Goal: Task Accomplishment & Management: Manage account settings

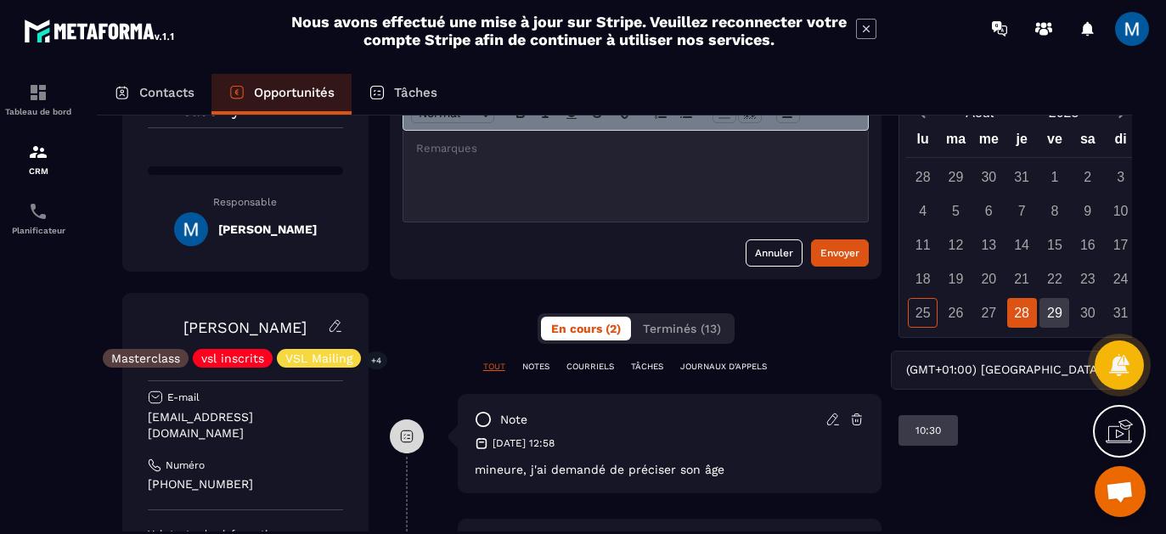
scroll to position [88, 0]
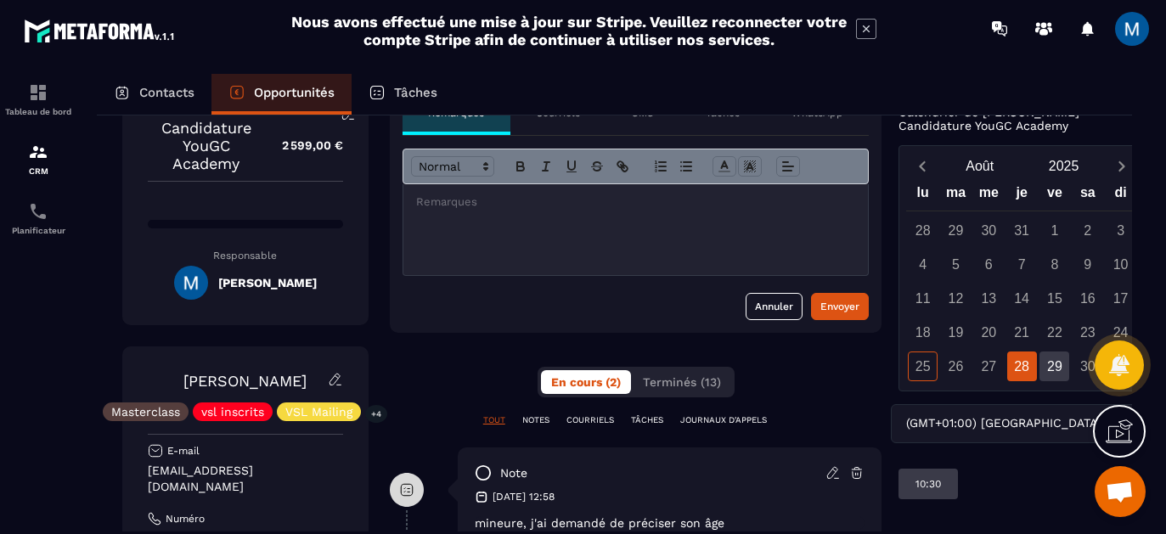
click at [601, 223] on div at bounding box center [635, 229] width 465 height 91
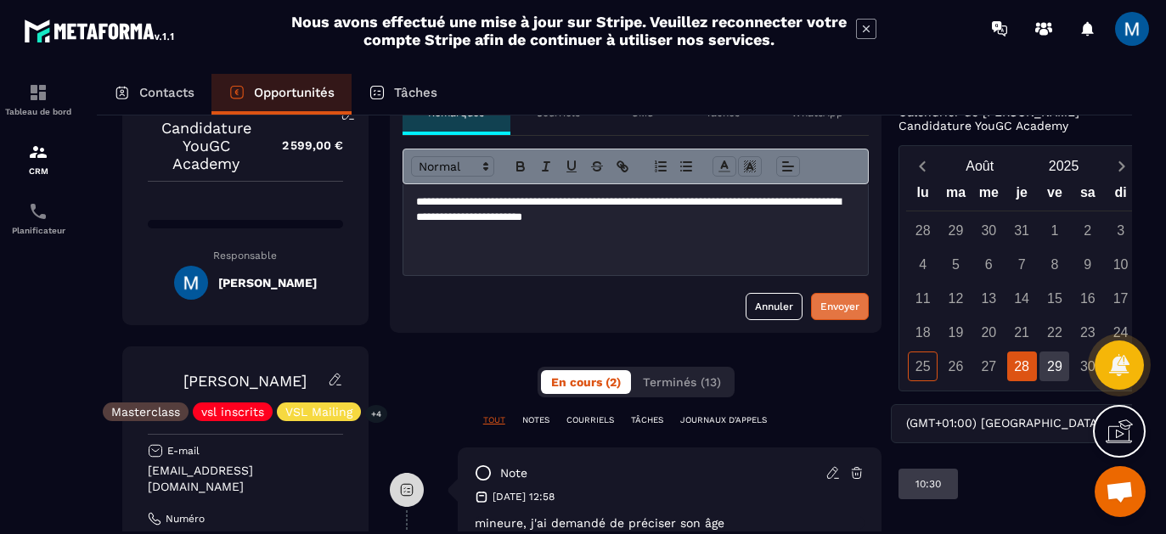
click at [834, 308] on div "Envoyer" at bounding box center [839, 306] width 39 height 17
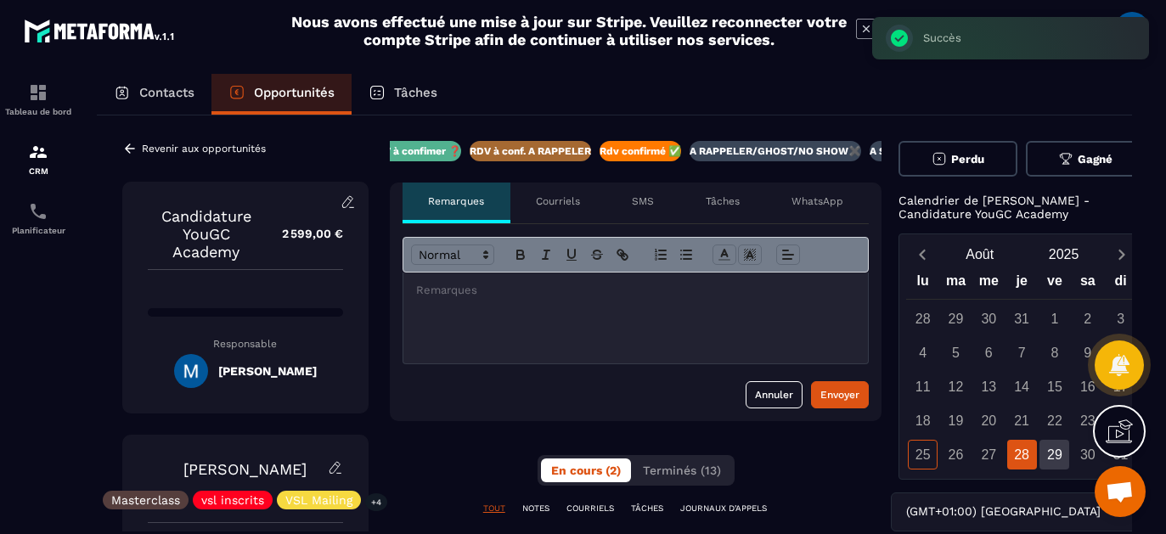
scroll to position [0, 0]
click at [959, 162] on span "Perdu" at bounding box center [967, 159] width 33 height 13
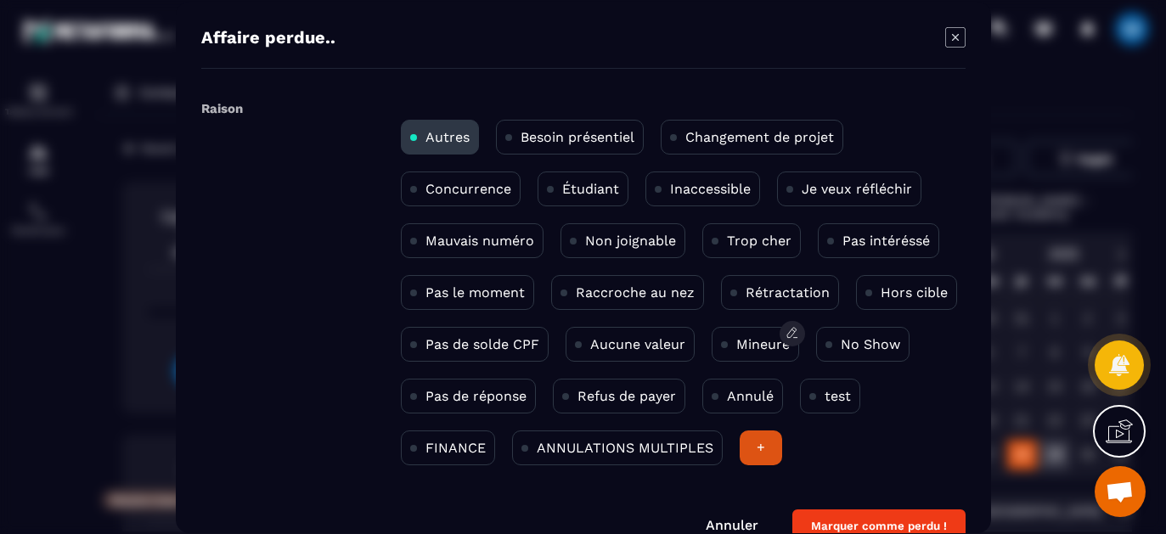
click at [759, 351] on p "Mineure" at bounding box center [763, 343] width 54 height 16
click at [868, 517] on button "Marquer comme perdu !" at bounding box center [878, 525] width 173 height 33
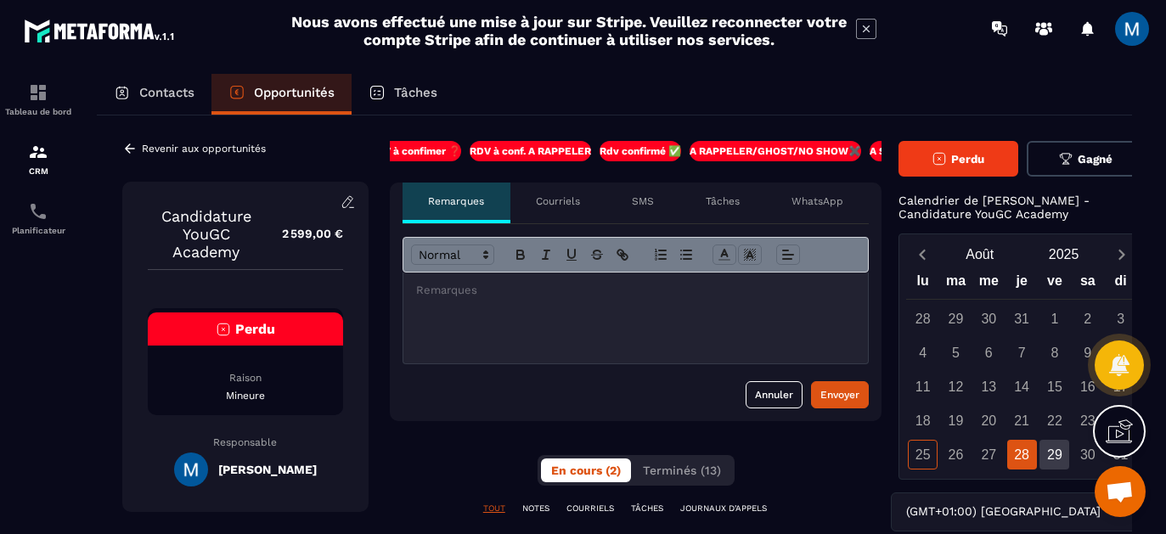
click at [172, 151] on p "Revenir aux opportunités" at bounding box center [204, 149] width 124 height 12
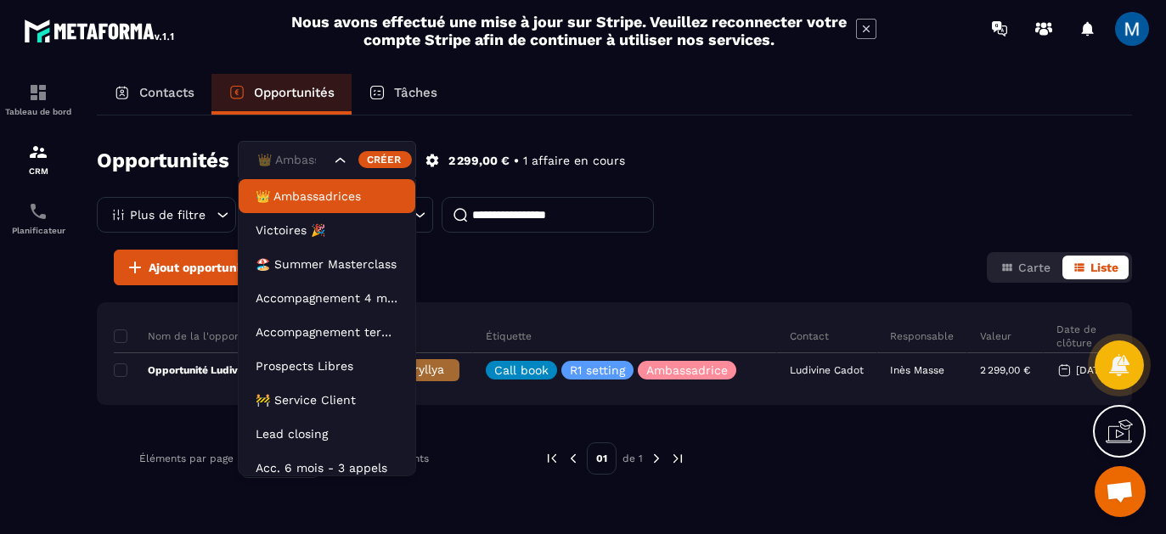
click at [350, 166] on div "Search for option" at bounding box center [367, 160] width 70 height 17
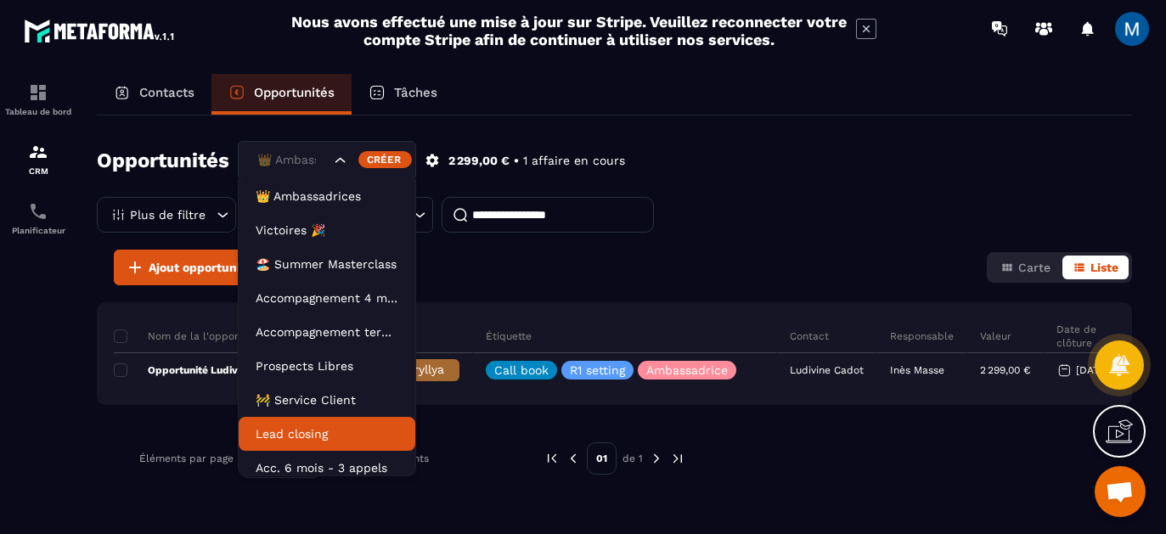
click at [345, 424] on li "Lead closing" at bounding box center [327, 434] width 177 height 34
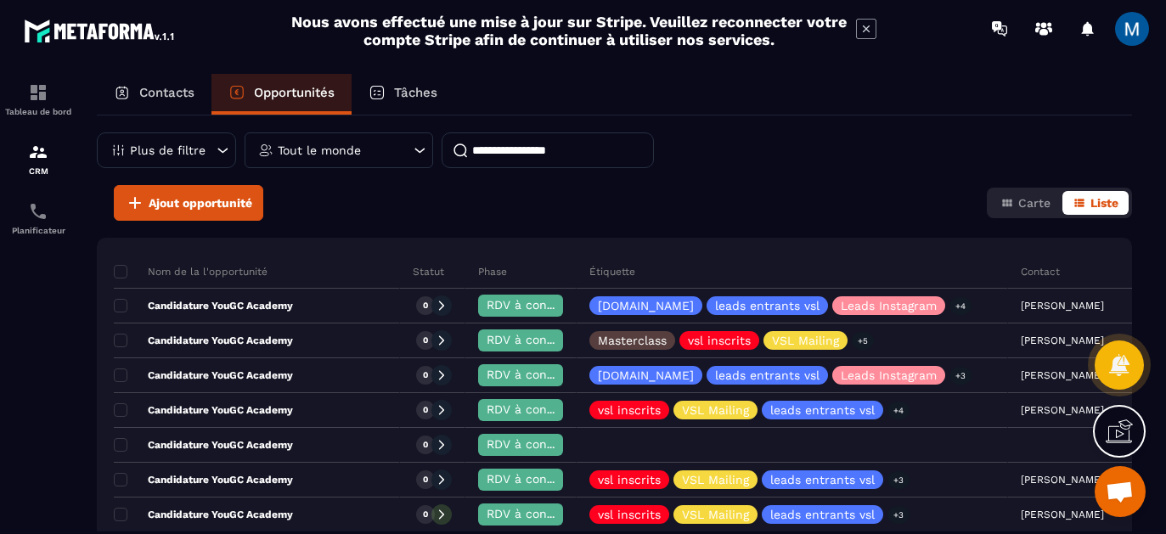
scroll to position [36, 0]
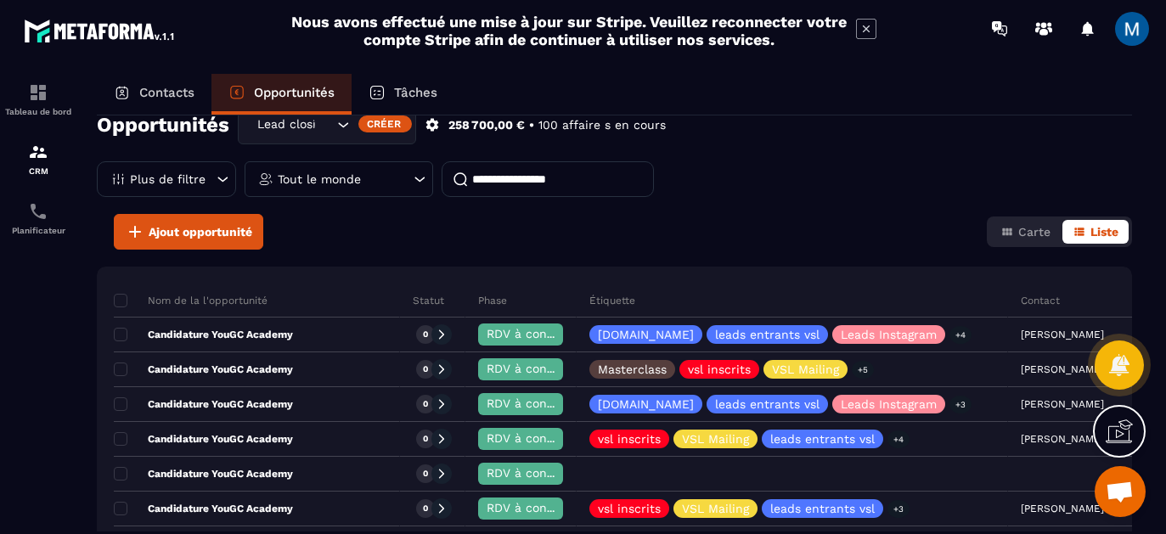
click at [538, 181] on input at bounding box center [548, 179] width 212 height 36
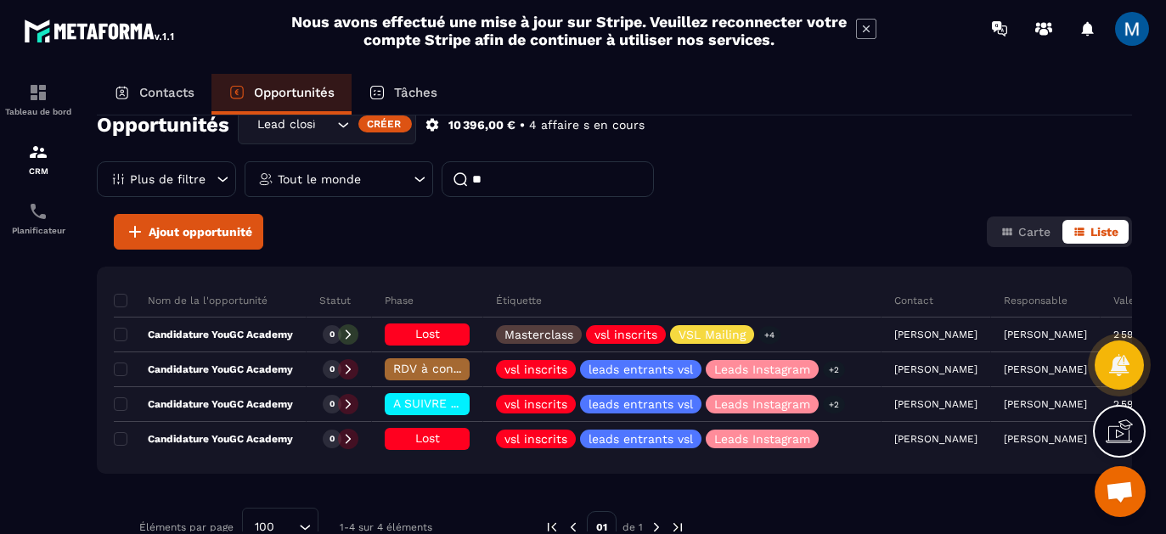
type input "*"
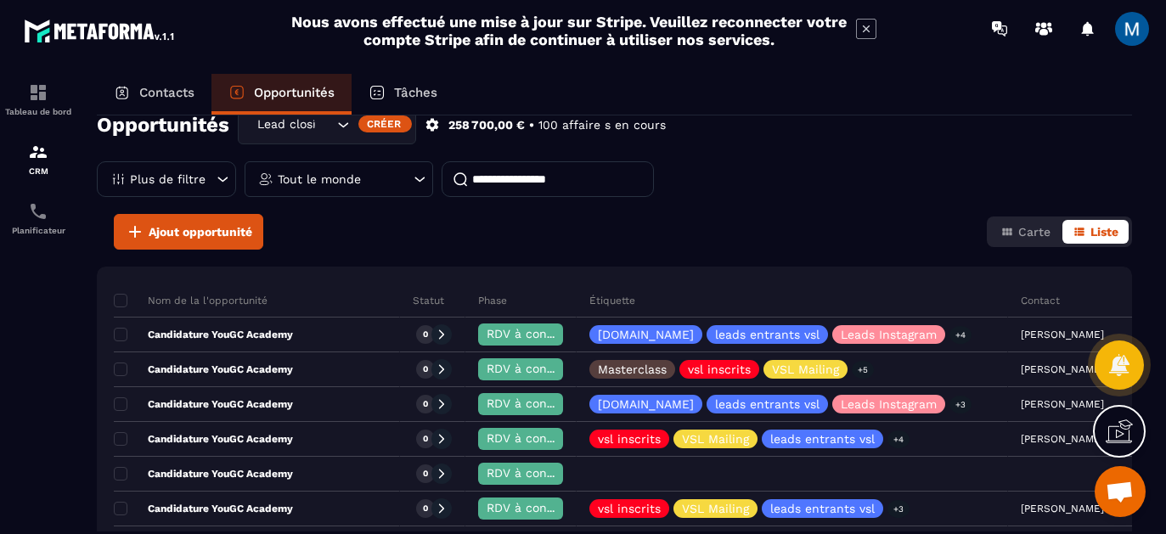
click at [178, 85] on p "Contacts" at bounding box center [166, 92] width 55 height 15
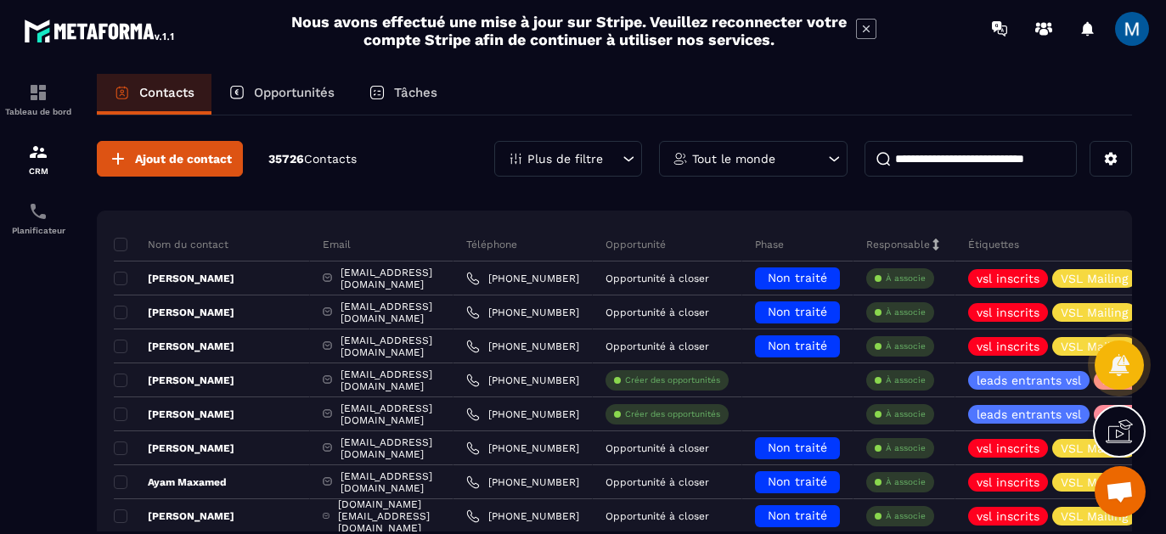
click at [948, 155] on input at bounding box center [971, 159] width 212 height 36
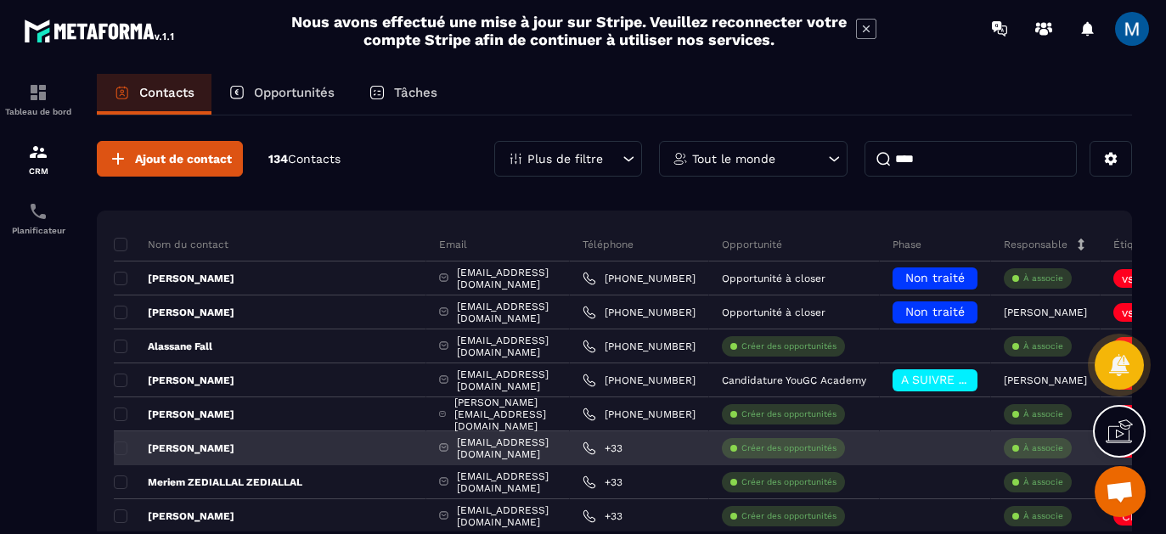
scroll to position [30, 0]
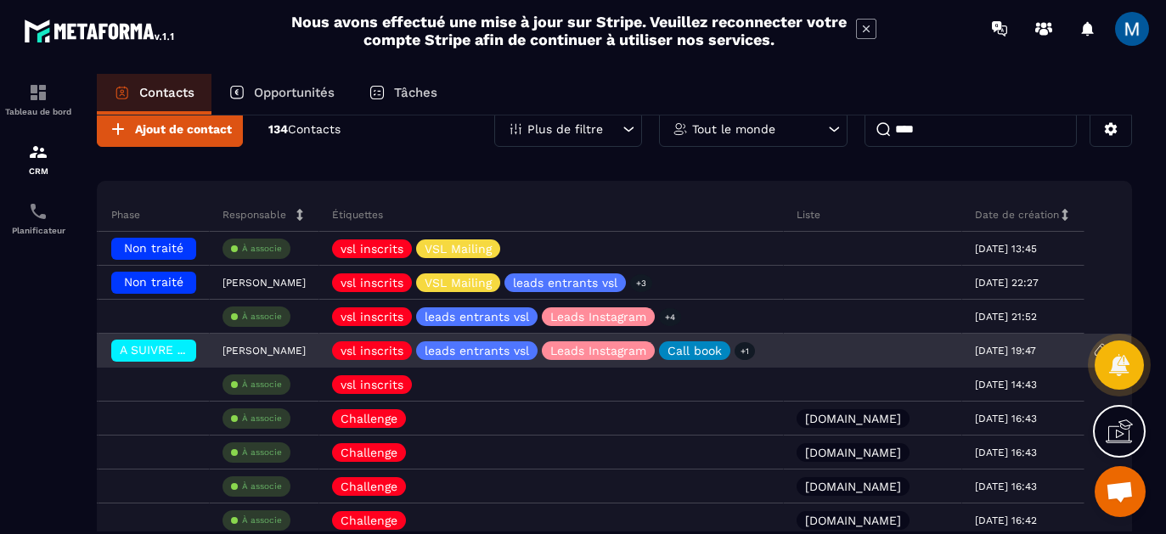
type input "****"
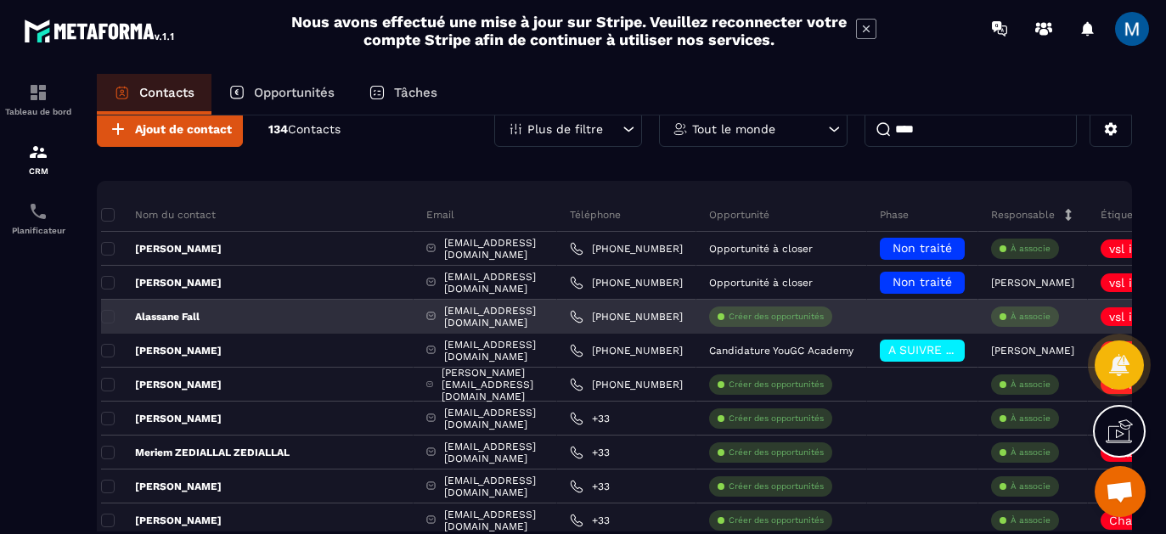
scroll to position [0, 0]
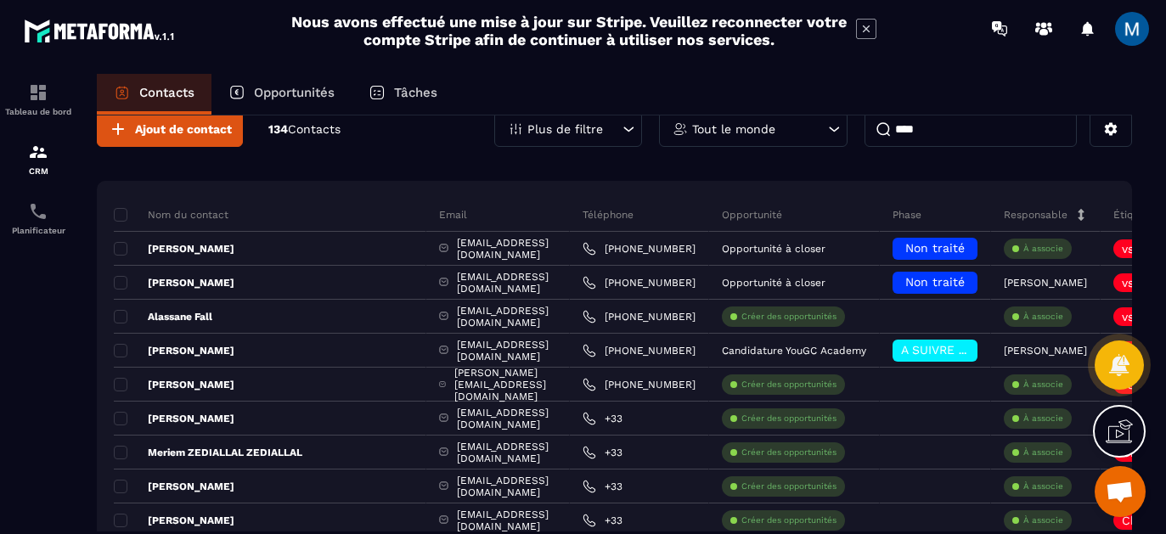
click at [273, 102] on div "Opportunités" at bounding box center [281, 94] width 140 height 41
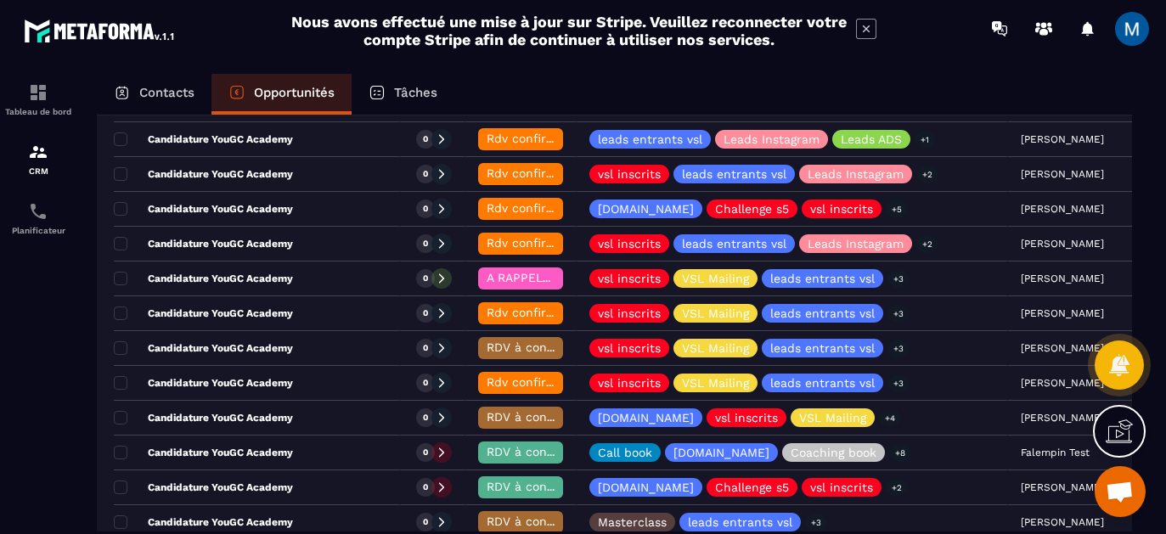
scroll to position [831, 0]
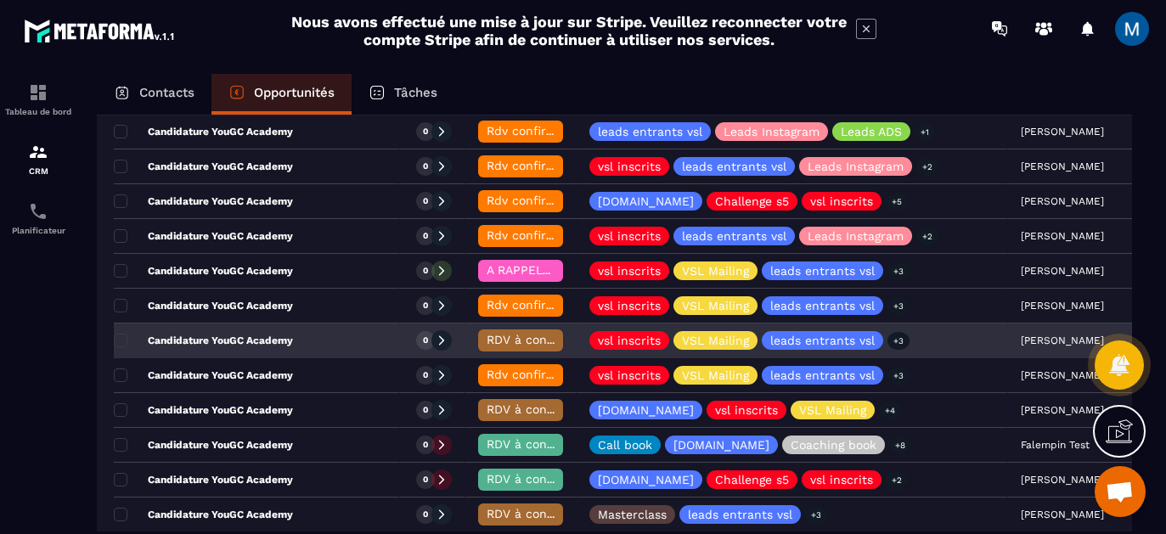
click at [265, 345] on p "Candidature YouGC Academy" at bounding box center [203, 341] width 179 height 14
